Goal: Contribute content

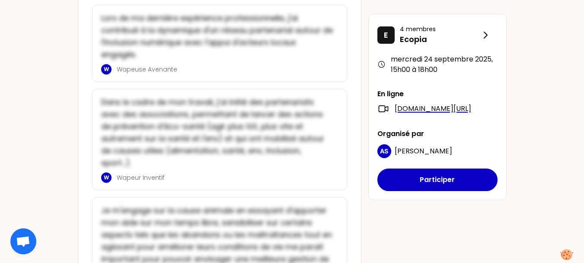
scroll to position [738, 0]
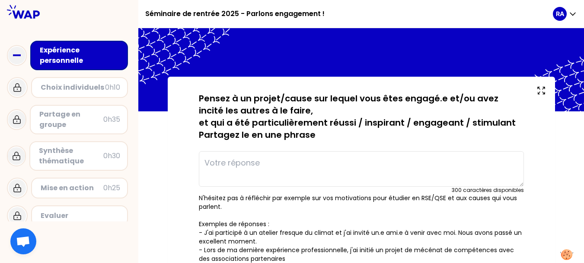
type textarea "Projet d'appel pour la sensibli"
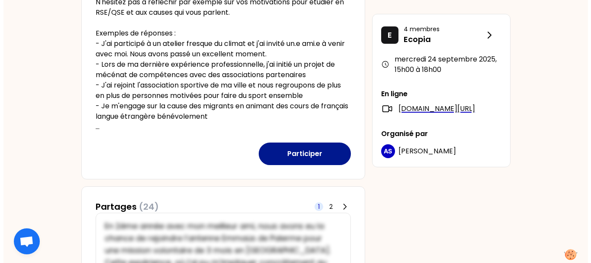
scroll to position [244, 0]
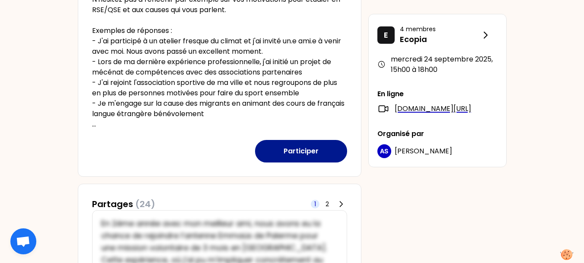
click at [291, 150] on button "Participer" at bounding box center [301, 151] width 92 height 22
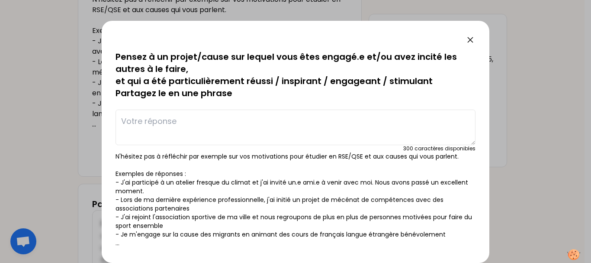
scroll to position [1, 0]
click at [227, 124] on textarea at bounding box center [295, 127] width 360 height 35
type textarea "B"
click at [227, 124] on textarea at bounding box center [295, 127] width 360 height 35
type textarea "p"
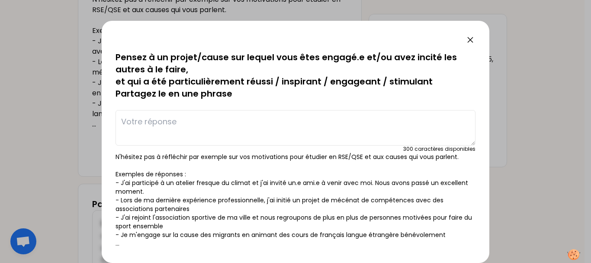
type textarea "p"
type textarea "Projet d'appel pour la sensibli"
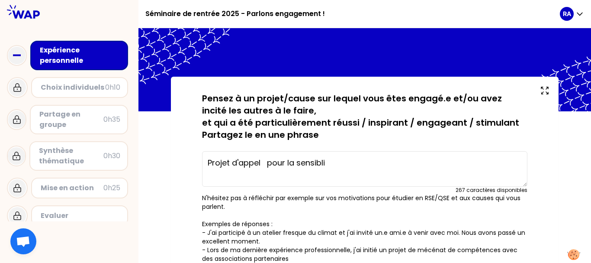
click at [332, 166] on textarea "Projet d'appel pour la sensibli" at bounding box center [364, 168] width 325 height 35
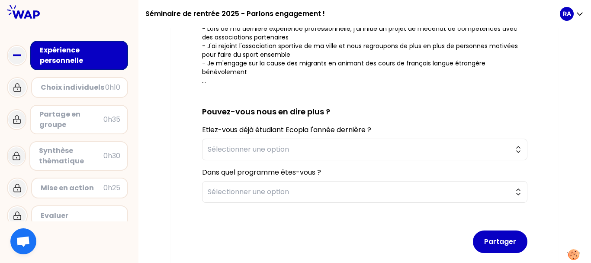
scroll to position [221, 0]
type textarea "Projet d'appel pour la sensiblisation sur l'hygiène menstruelle au [DEMOGRAPHIC…"
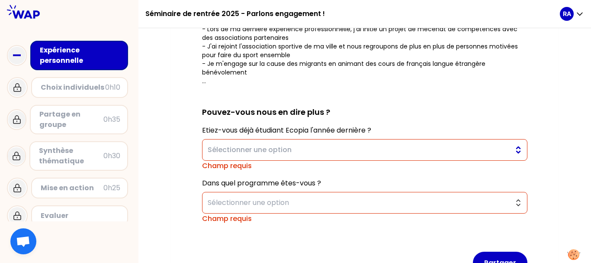
click at [519, 150] on button "Sélectionner une option" at bounding box center [364, 150] width 325 height 22
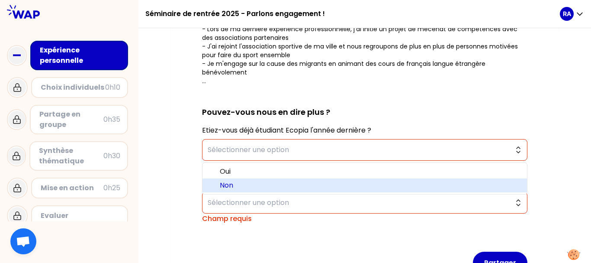
click at [334, 183] on span "Non" at bounding box center [370, 185] width 300 height 10
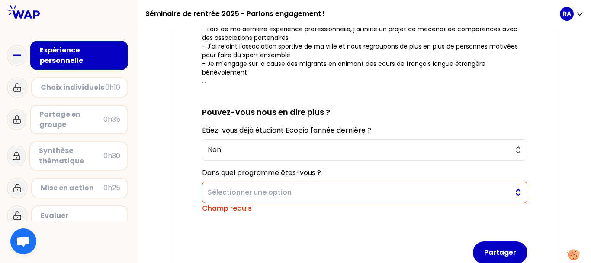
click at [517, 197] on button "Sélectionner une option" at bounding box center [364, 192] width 325 height 22
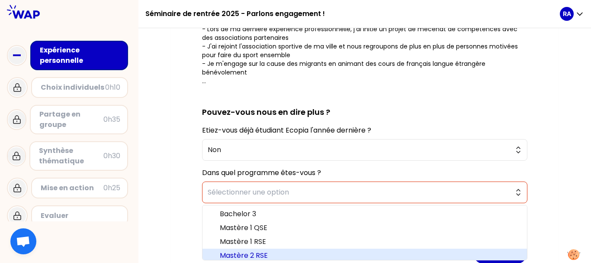
scroll to position [3, 0]
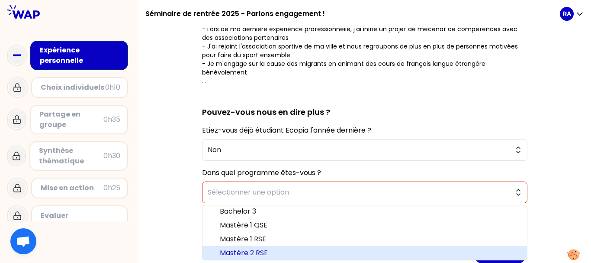
click at [279, 252] on span "Mastère 2 RSE" at bounding box center [370, 252] width 300 height 10
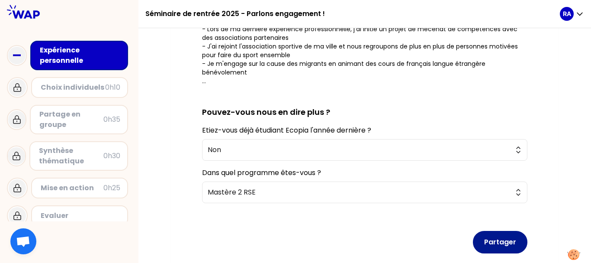
click at [499, 240] on button "Partager" at bounding box center [500, 242] width 54 height 22
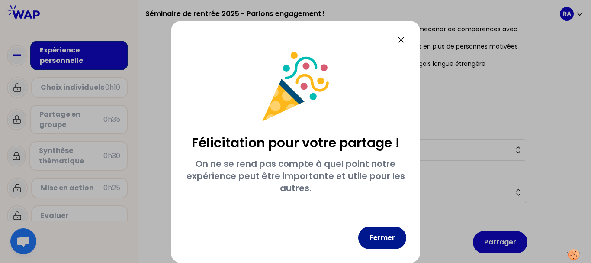
click at [379, 236] on button "Fermer" at bounding box center [382, 237] width 48 height 22
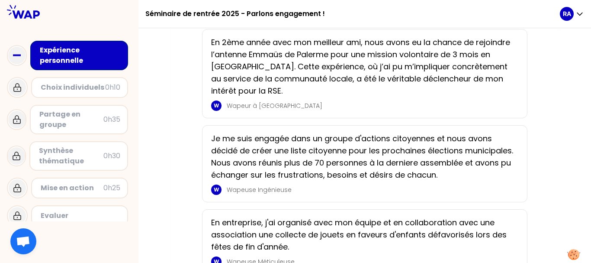
scroll to position [161, 0]
click at [425, 83] on p "En 2ème année avec mon meilleur ami, nous avons eu la chance de rejoindre l’ant…" at bounding box center [362, 66] width 302 height 61
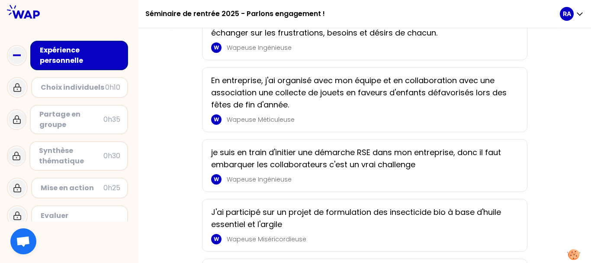
scroll to position [302, 0]
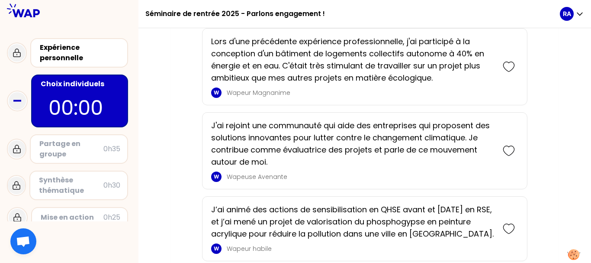
scroll to position [794, 0]
click at [502, 64] on div at bounding box center [508, 66] width 19 height 19
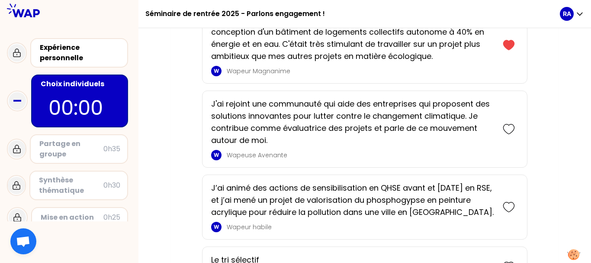
scroll to position [873, 0]
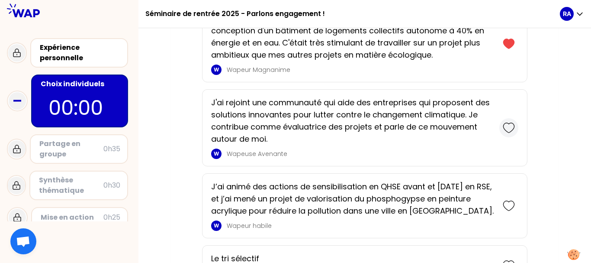
click at [505, 125] on icon at bounding box center [509, 128] width 12 height 12
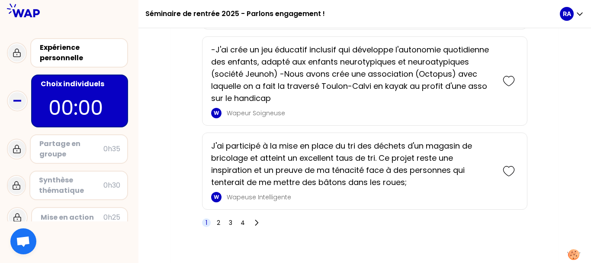
scroll to position [1705, 0]
click at [509, 83] on icon at bounding box center [509, 80] width 12 height 12
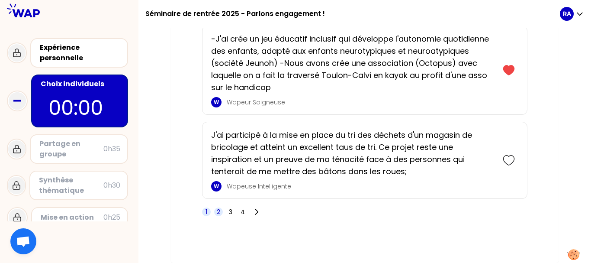
click at [219, 210] on span "2" at bounding box center [218, 211] width 3 height 9
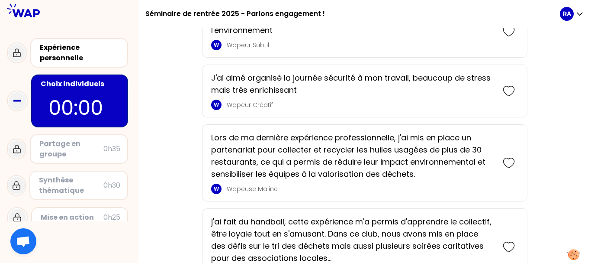
scroll to position [1343, 0]
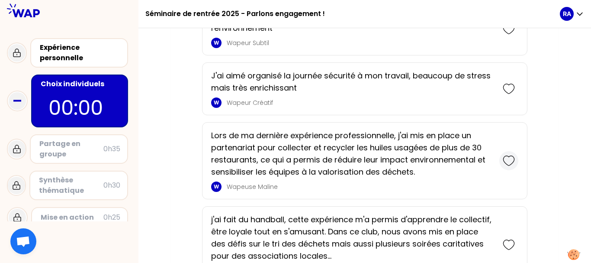
click at [508, 154] on icon at bounding box center [509, 160] width 12 height 12
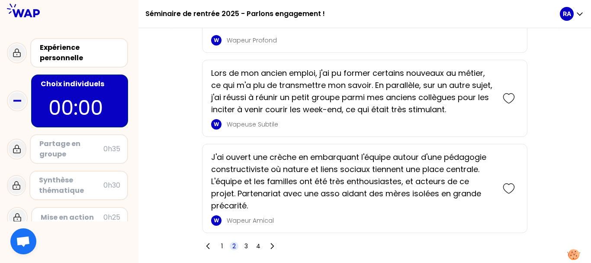
scroll to position [1824, 0]
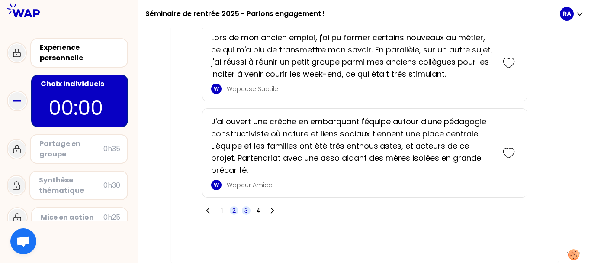
click at [246, 211] on span "3" at bounding box center [245, 210] width 3 height 9
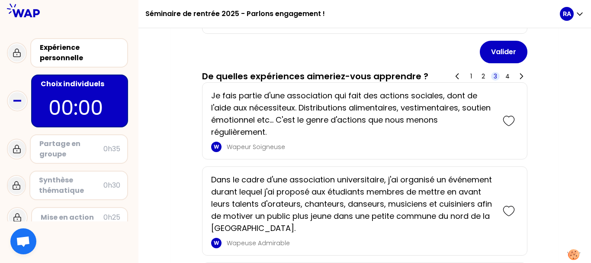
scroll to position [425, 0]
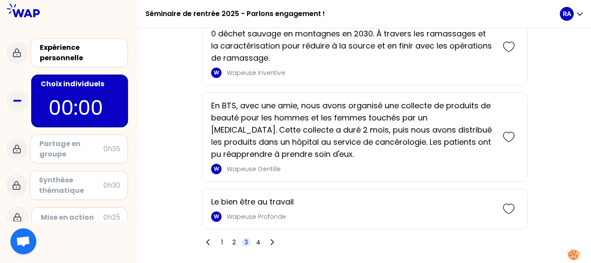
scroll to position [1872, 0]
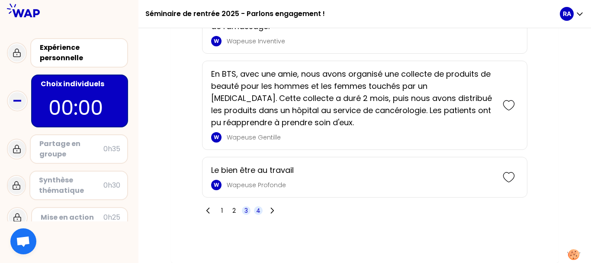
click at [261, 209] on span "4" at bounding box center [258, 210] width 9 height 9
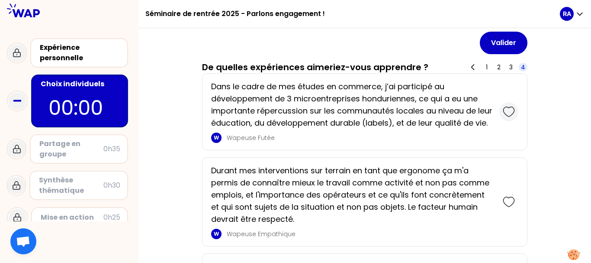
scroll to position [432, 0]
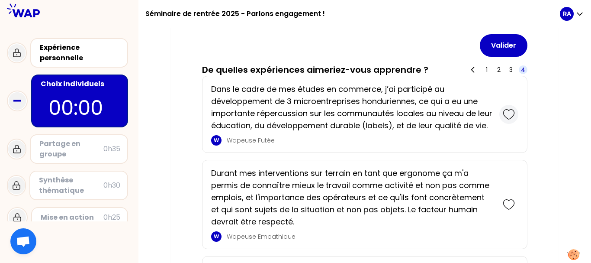
click at [508, 112] on icon at bounding box center [509, 114] width 12 height 12
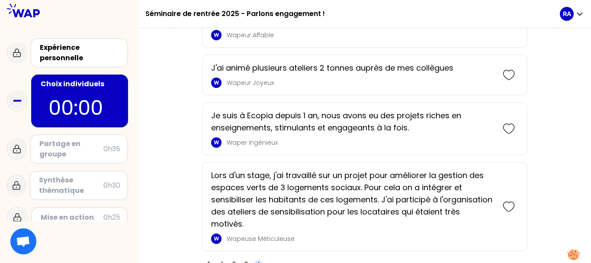
scroll to position [1837, 0]
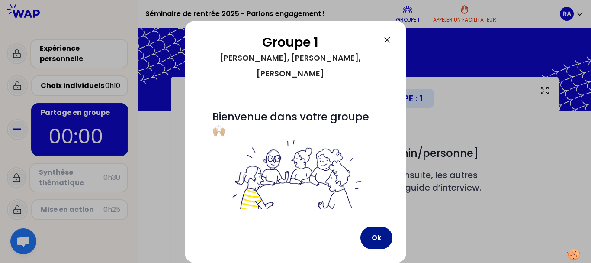
click at [371, 239] on button "Ok" at bounding box center [376, 237] width 32 height 22
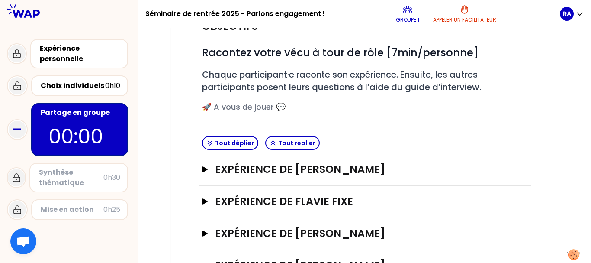
scroll to position [100, 0]
